Goal: Task Accomplishment & Management: Manage account settings

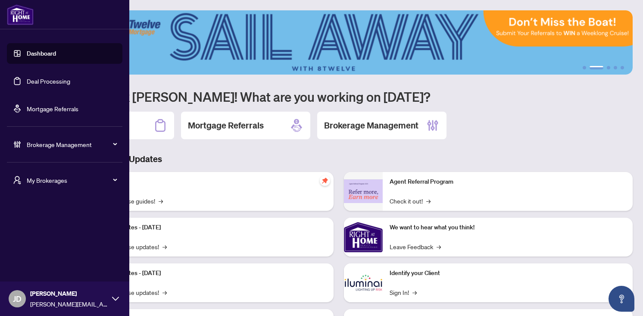
click at [114, 146] on span "Brokerage Management" at bounding box center [72, 144] width 90 height 9
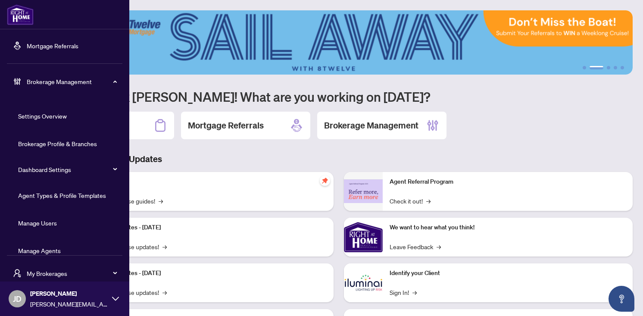
scroll to position [75, 0]
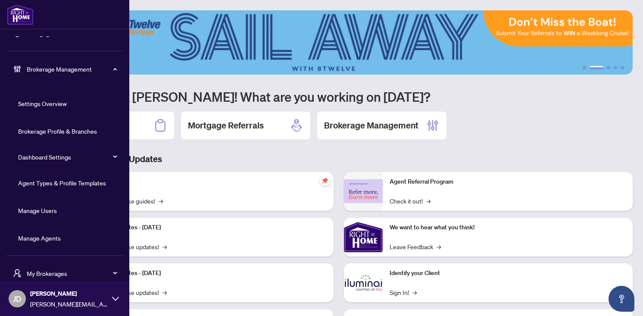
click at [44, 208] on link "Manage Users" at bounding box center [37, 210] width 39 height 8
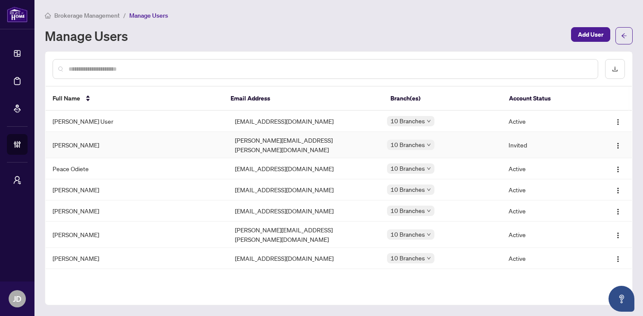
click at [97, 140] on td "Joshua Dunn" at bounding box center [137, 145] width 182 height 26
click at [111, 72] on input "text" at bounding box center [329, 68] width 522 height 9
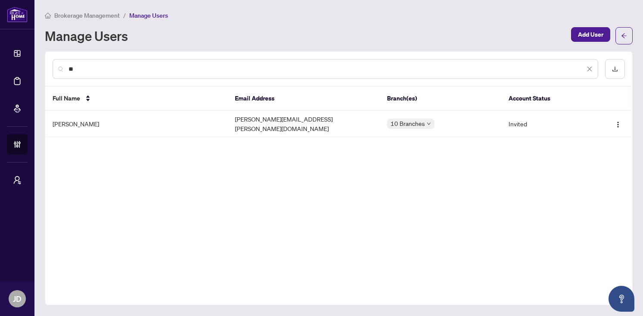
type input "*"
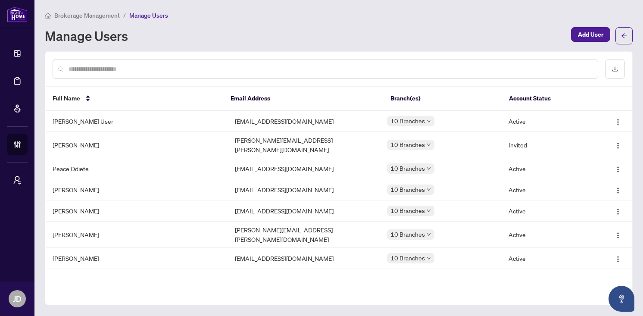
click at [207, 30] on div "Manage Users" at bounding box center [305, 36] width 521 height 14
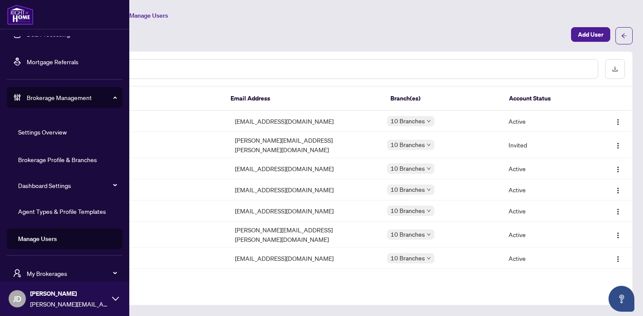
scroll to position [75, 0]
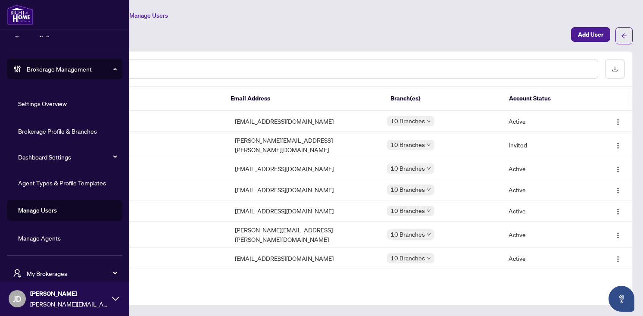
click at [40, 238] on link "Manage Agents" at bounding box center [39, 238] width 43 height 8
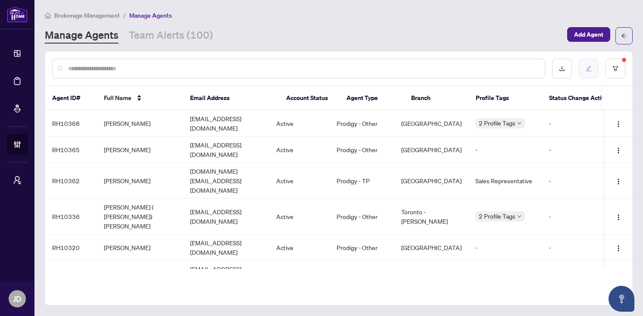
click at [585, 68] on button "button" at bounding box center [588, 69] width 20 height 20
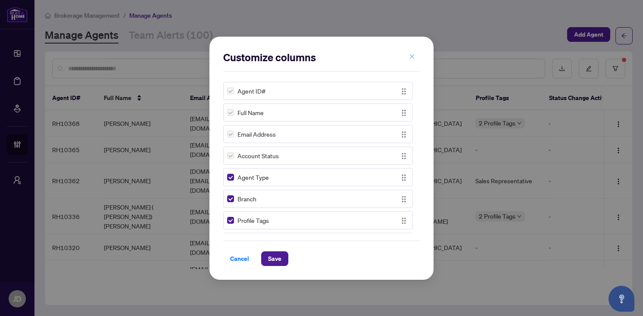
click at [413, 59] on span "button" at bounding box center [412, 57] width 6 height 14
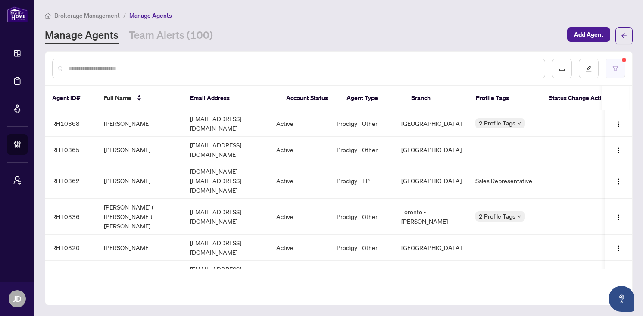
click at [617, 68] on icon "filter" at bounding box center [615, 68] width 6 height 6
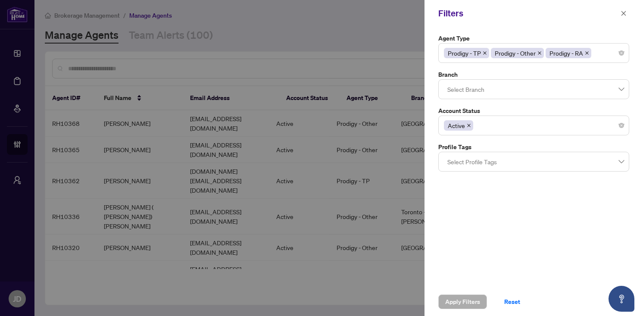
click at [333, 16] on div at bounding box center [321, 158] width 643 height 316
click at [623, 14] on icon "close" at bounding box center [623, 13] width 6 height 6
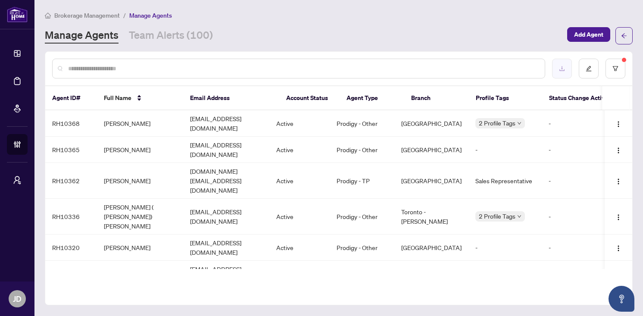
click at [557, 71] on button "button" at bounding box center [562, 69] width 20 height 20
click at [618, 75] on button "button" at bounding box center [615, 69] width 20 height 20
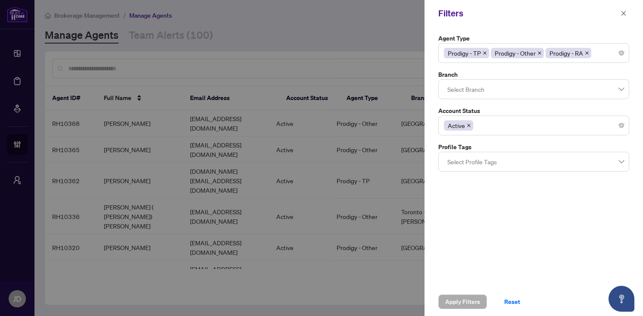
click at [485, 127] on div "Active" at bounding box center [534, 126] width 180 height 16
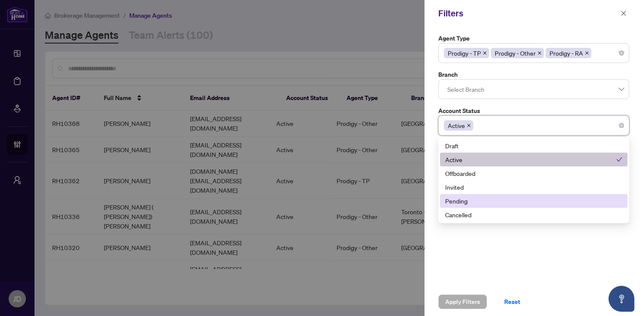
click at [466, 198] on div "Pending" at bounding box center [533, 200] width 177 height 9
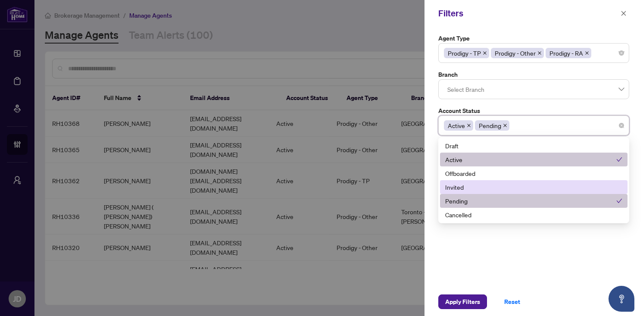
click at [464, 185] on div "Invited" at bounding box center [533, 186] width 177 height 9
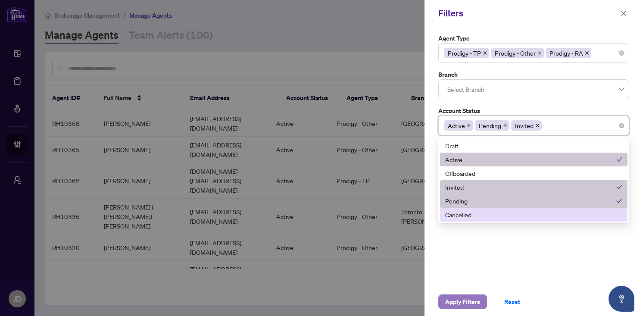
click at [454, 302] on span "Apply Filters" at bounding box center [462, 302] width 35 height 14
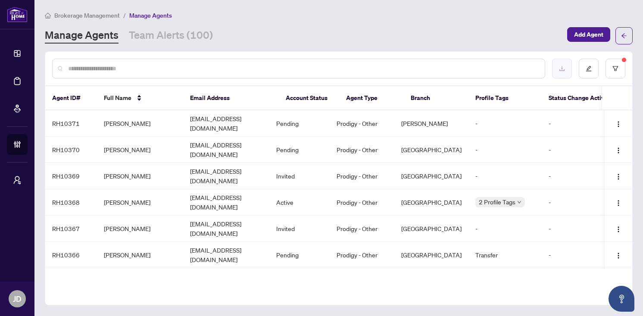
click at [558, 66] on button "button" at bounding box center [562, 69] width 20 height 20
click at [617, 70] on icon "filter" at bounding box center [615, 68] width 6 height 6
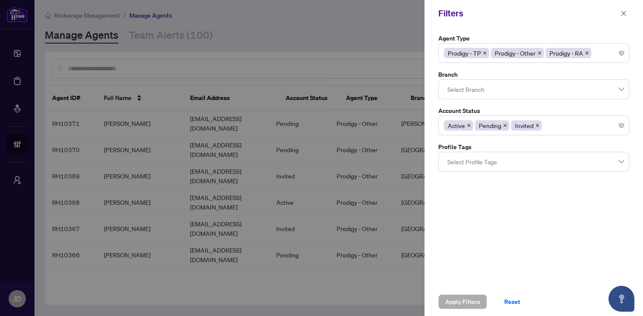
click at [303, 77] on div at bounding box center [321, 158] width 643 height 316
click at [299, 63] on div at bounding box center [321, 158] width 643 height 316
click at [379, 285] on div at bounding box center [321, 158] width 643 height 316
click at [623, 16] on icon "close" at bounding box center [623, 13] width 6 height 6
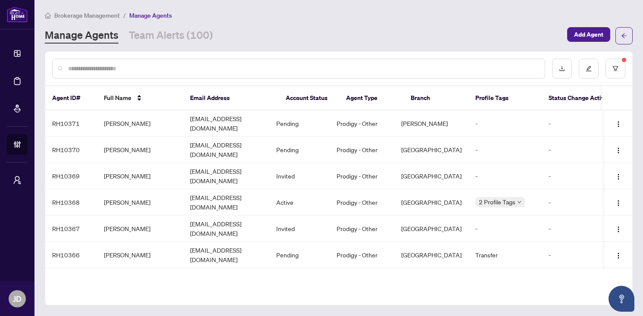
click at [380, 69] on input "text" at bounding box center [302, 68] width 469 height 9
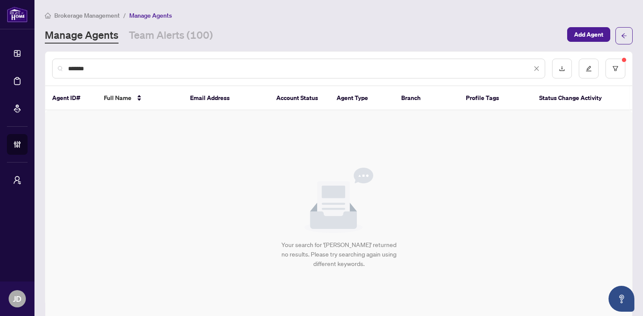
type input "*******"
click at [534, 68] on icon "close" at bounding box center [536, 68] width 6 height 6
type input "****"
click at [536, 68] on icon "close" at bounding box center [536, 68] width 5 height 5
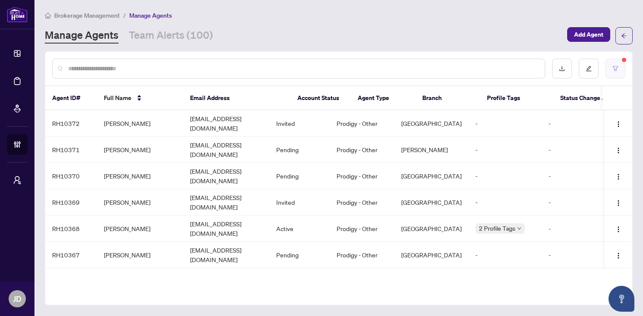
click at [615, 70] on icon "filter" at bounding box center [614, 68] width 5 height 5
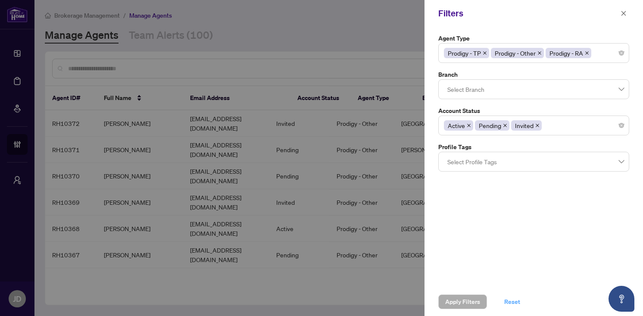
click at [509, 301] on span "Reset" at bounding box center [512, 302] width 16 height 14
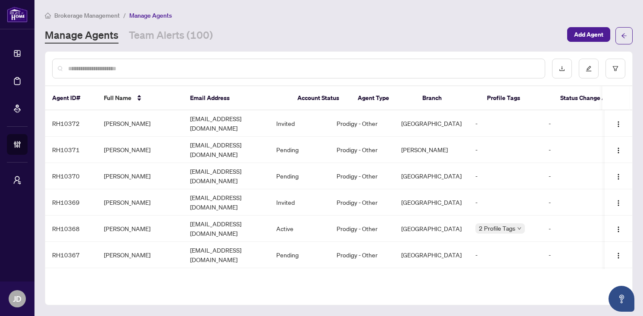
click at [340, 66] on input "text" at bounding box center [302, 68] width 469 height 9
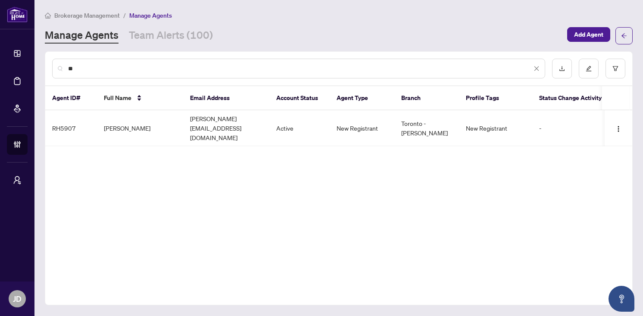
type input "*"
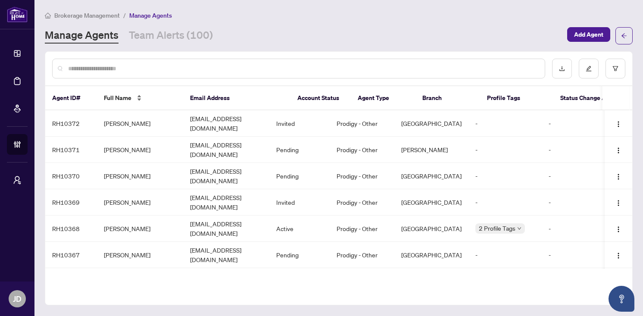
click at [112, 102] on div "Full Name" at bounding box center [140, 97] width 72 height 9
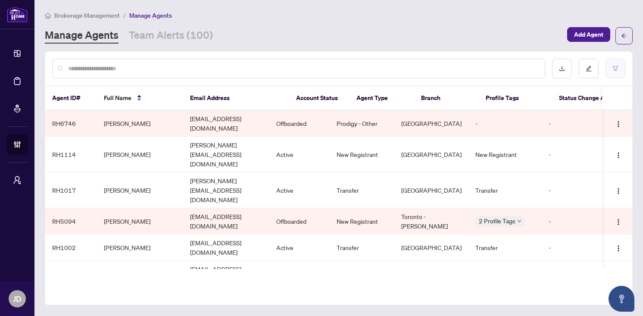
click at [616, 68] on icon "filter" at bounding box center [615, 68] width 6 height 6
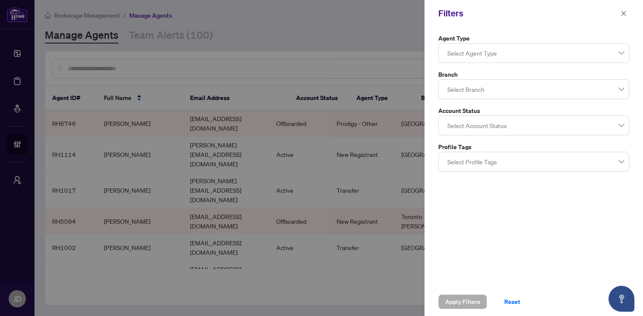
click at [535, 52] on div at bounding box center [534, 53] width 180 height 16
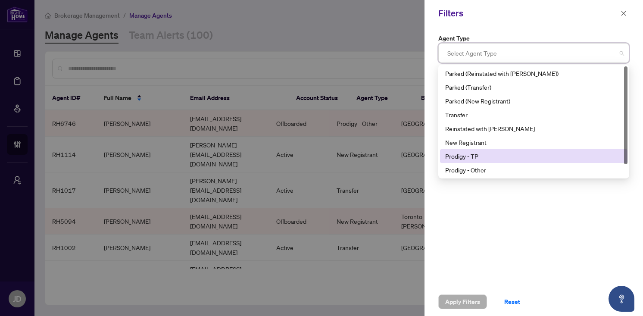
click at [495, 156] on div "Prodigy - TP" at bounding box center [533, 155] width 177 height 9
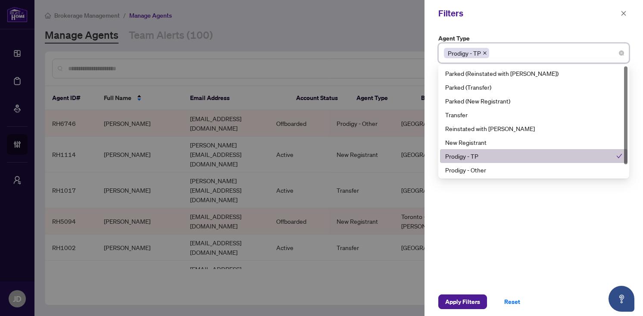
scroll to position [14, 0]
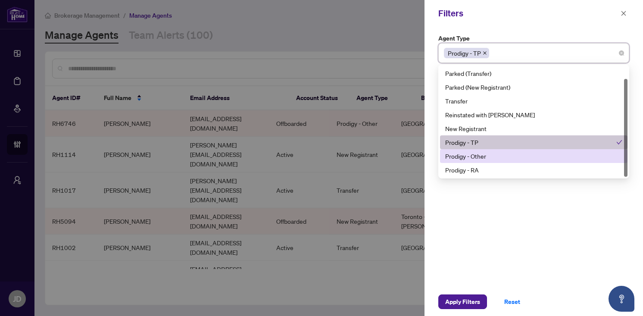
click at [485, 162] on div "Prodigy - Other" at bounding box center [533, 156] width 187 height 14
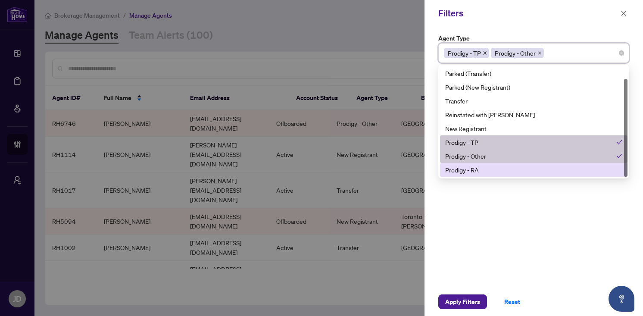
click at [482, 168] on div "Prodigy - RA" at bounding box center [533, 169] width 177 height 9
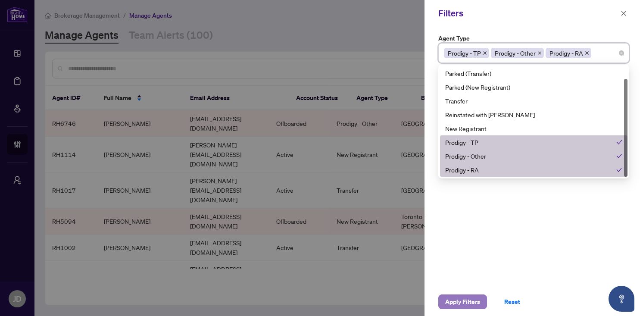
click at [465, 304] on span "Apply Filters" at bounding box center [462, 302] width 35 height 14
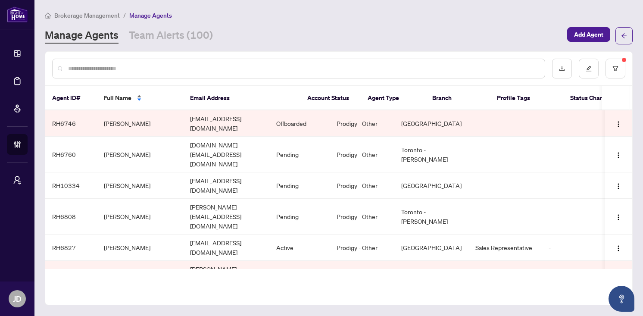
click at [113, 94] on span "Full Name" at bounding box center [118, 97] width 28 height 9
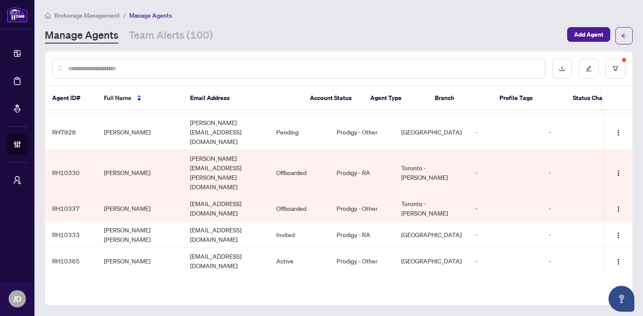
scroll to position [1134, 0]
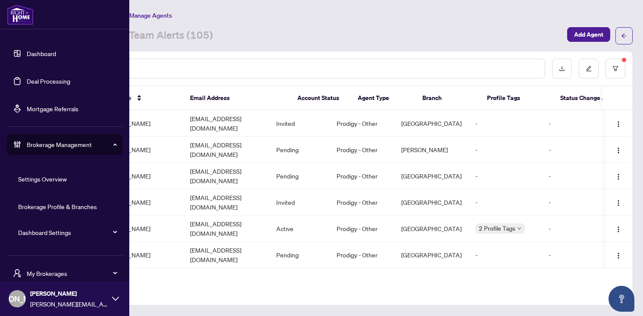
click at [112, 296] on icon at bounding box center [115, 298] width 7 height 7
click at [34, 265] on span "Logout" at bounding box center [34, 265] width 19 height 14
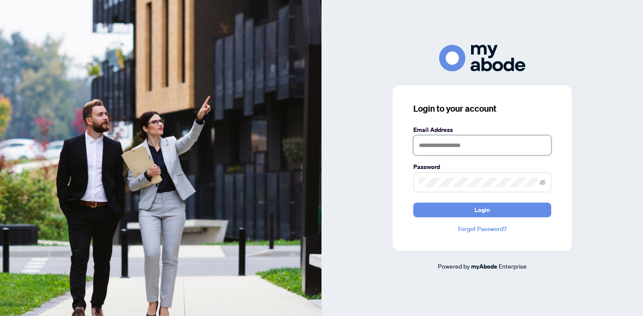
click at [450, 149] on input "text" at bounding box center [482, 145] width 138 height 20
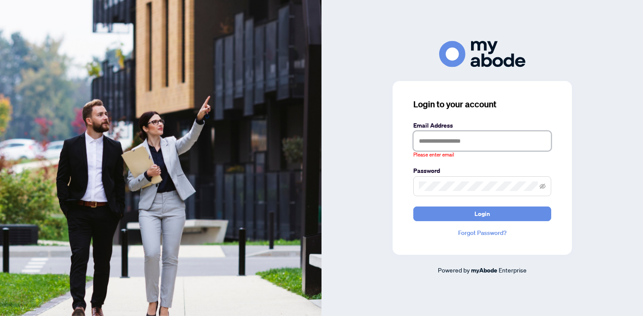
type input "**********"
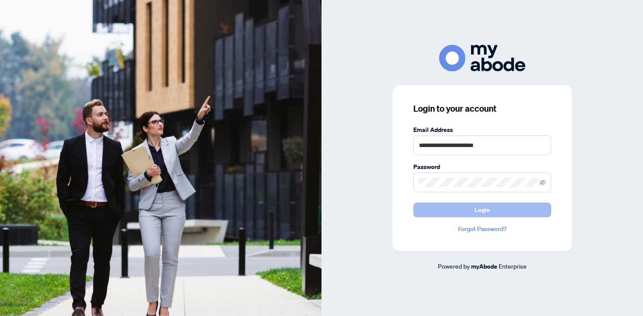
click at [451, 205] on button "Login" at bounding box center [482, 209] width 138 height 15
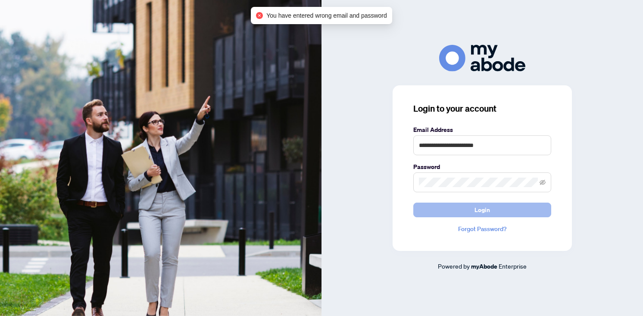
click at [474, 211] on button "Login" at bounding box center [482, 209] width 138 height 15
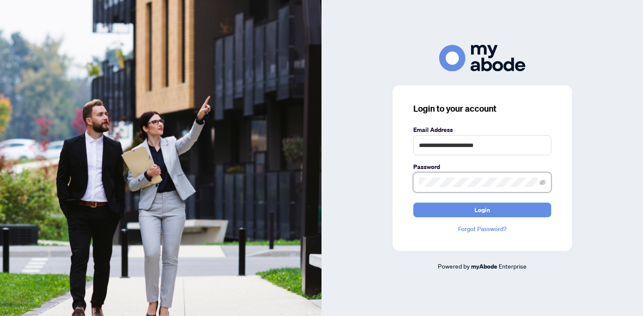
click at [413, 202] on button "Login" at bounding box center [482, 209] width 138 height 15
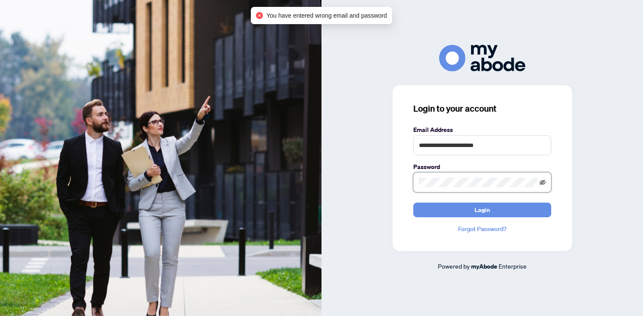
click at [544, 183] on icon "eye-invisible" at bounding box center [542, 182] width 6 height 6
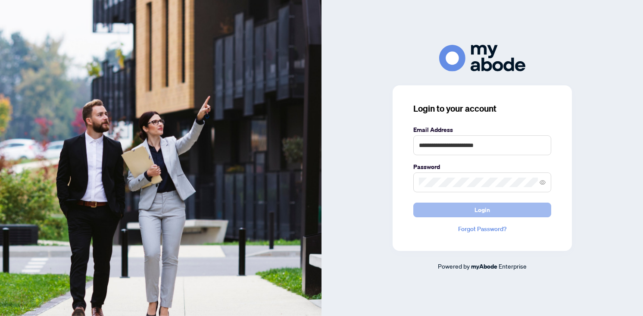
click at [502, 207] on button "Login" at bounding box center [482, 209] width 138 height 15
